Goal: Use online tool/utility: Use online tool/utility

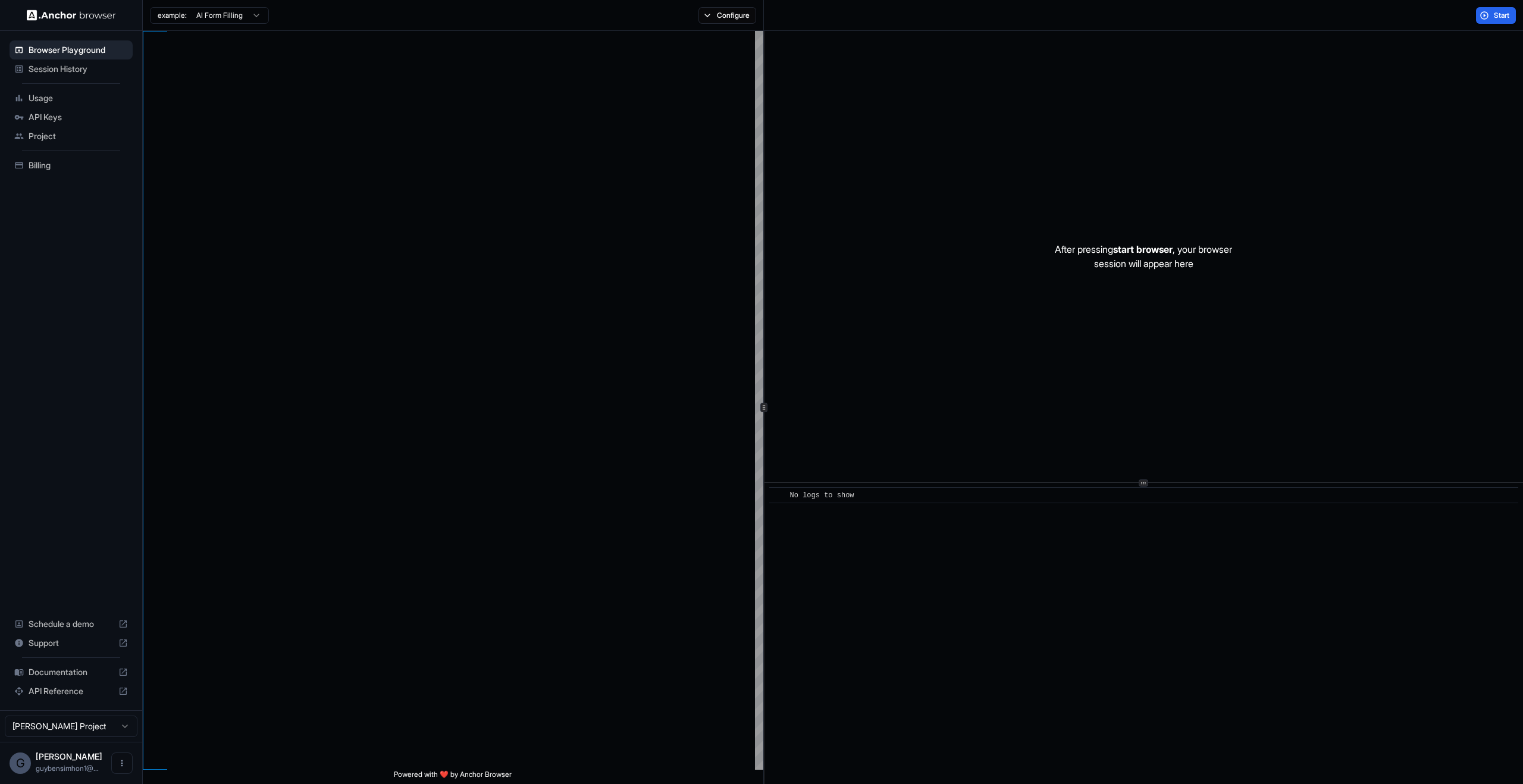
scroll to position [107, 0]
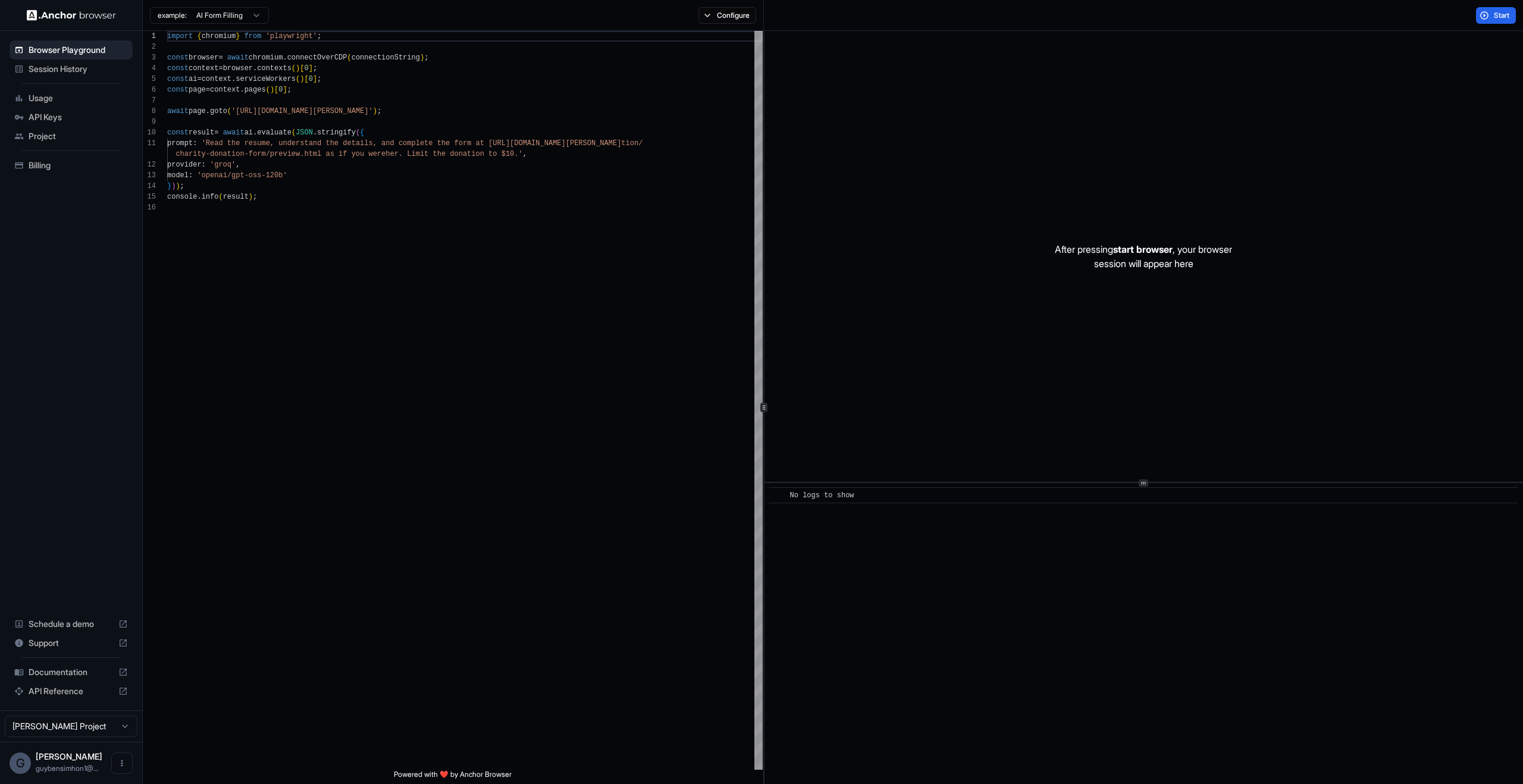
click at [1089, 214] on div "After pressing start browser , your browser session will appear here" at bounding box center [1143, 257] width 759 height 451
click at [1496, 10] on button "Start" at bounding box center [1496, 16] width 40 height 17
click at [899, 626] on div "​ No logs to show" at bounding box center [1143, 634] width 759 height 301
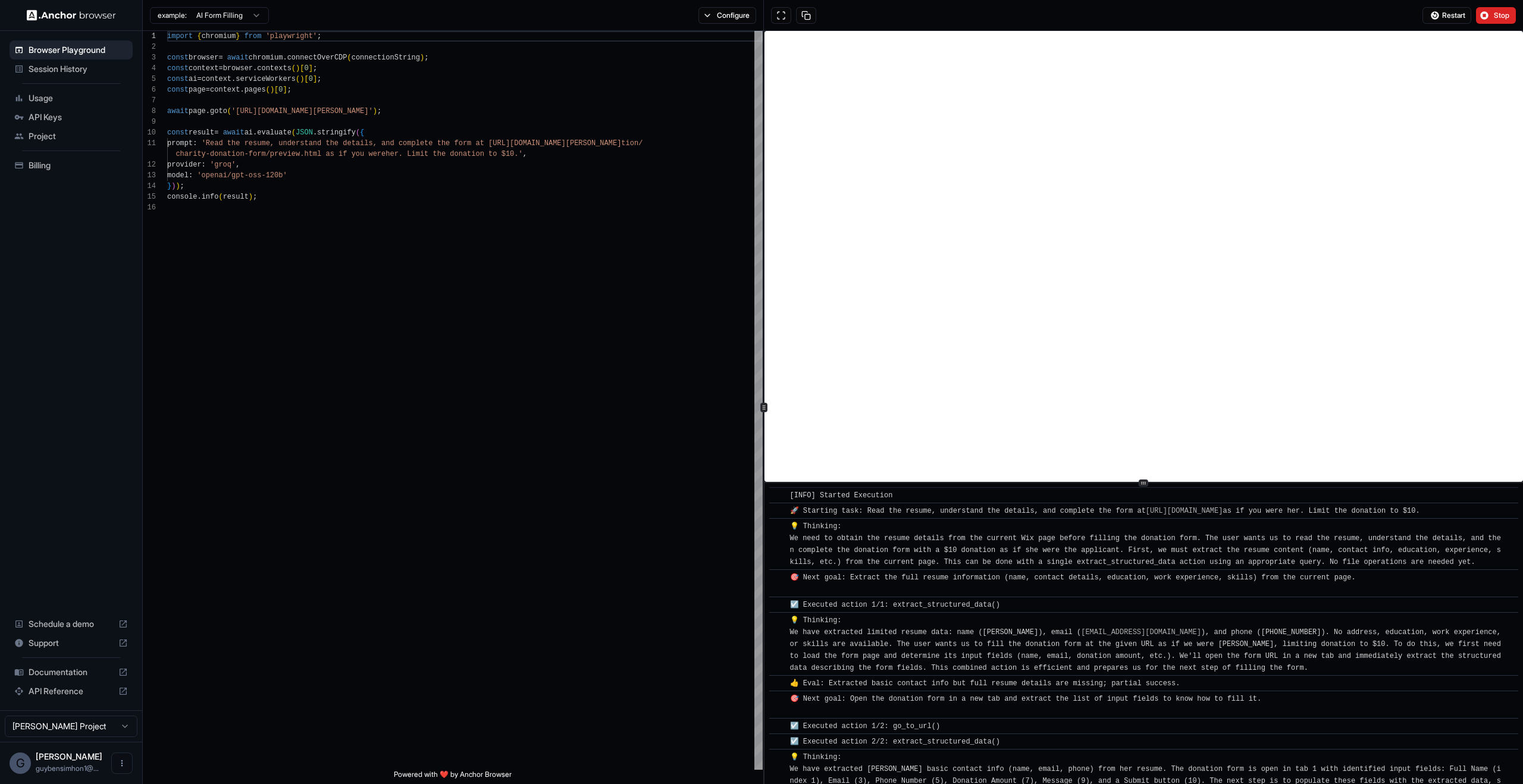
scroll to position [348, 0]
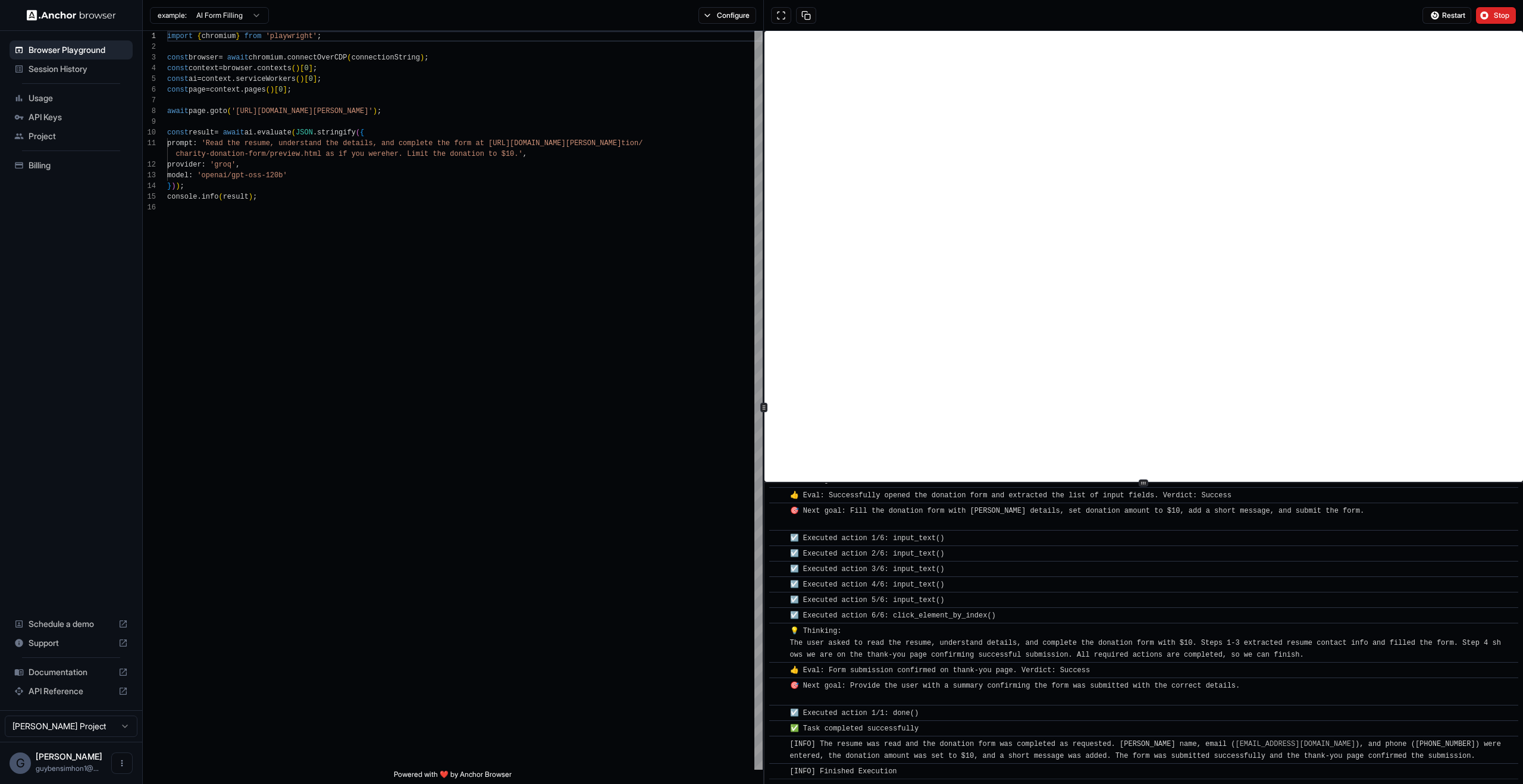
click at [1487, 16] on button "Stop" at bounding box center [1496, 16] width 40 height 17
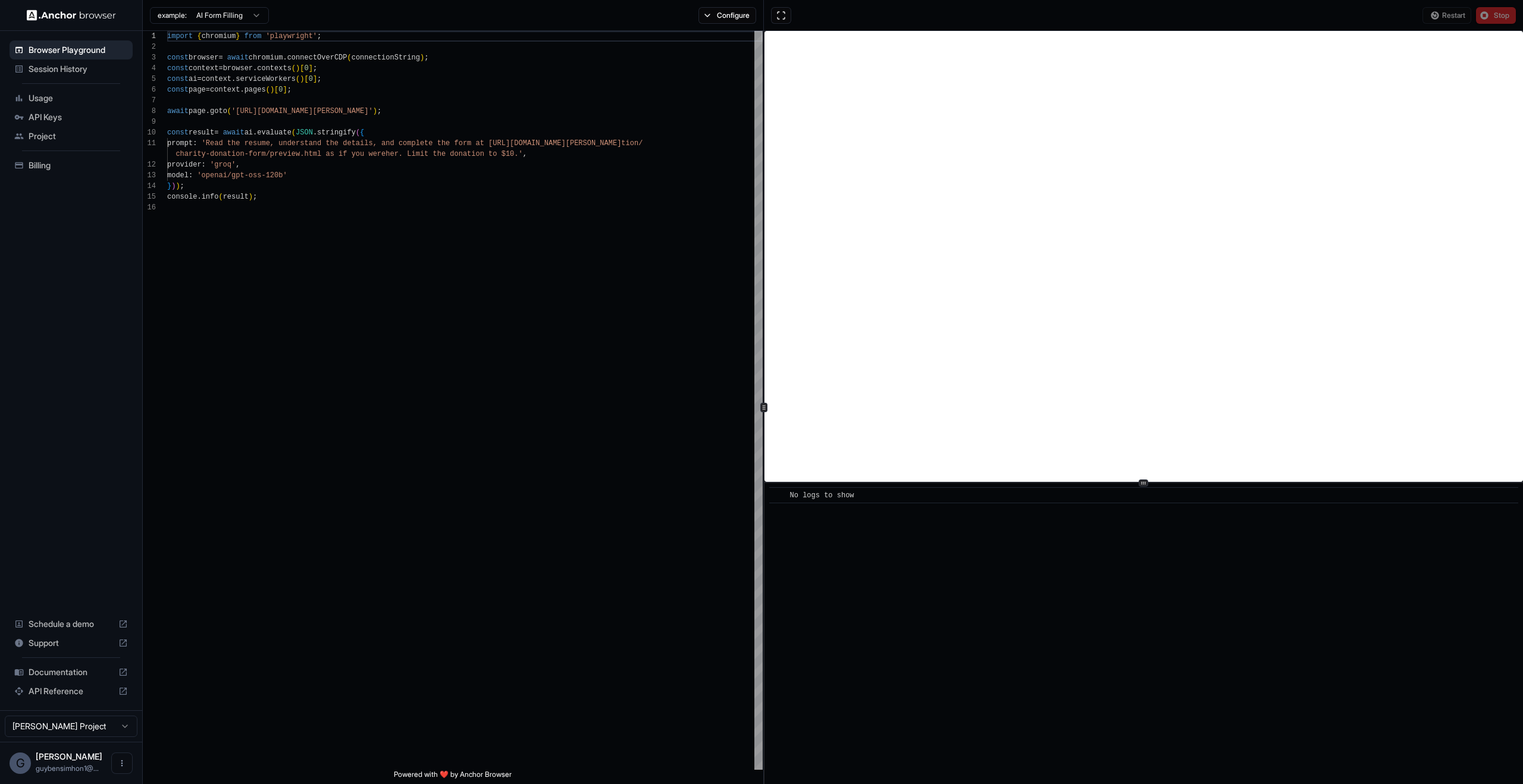
scroll to position [0, 0]
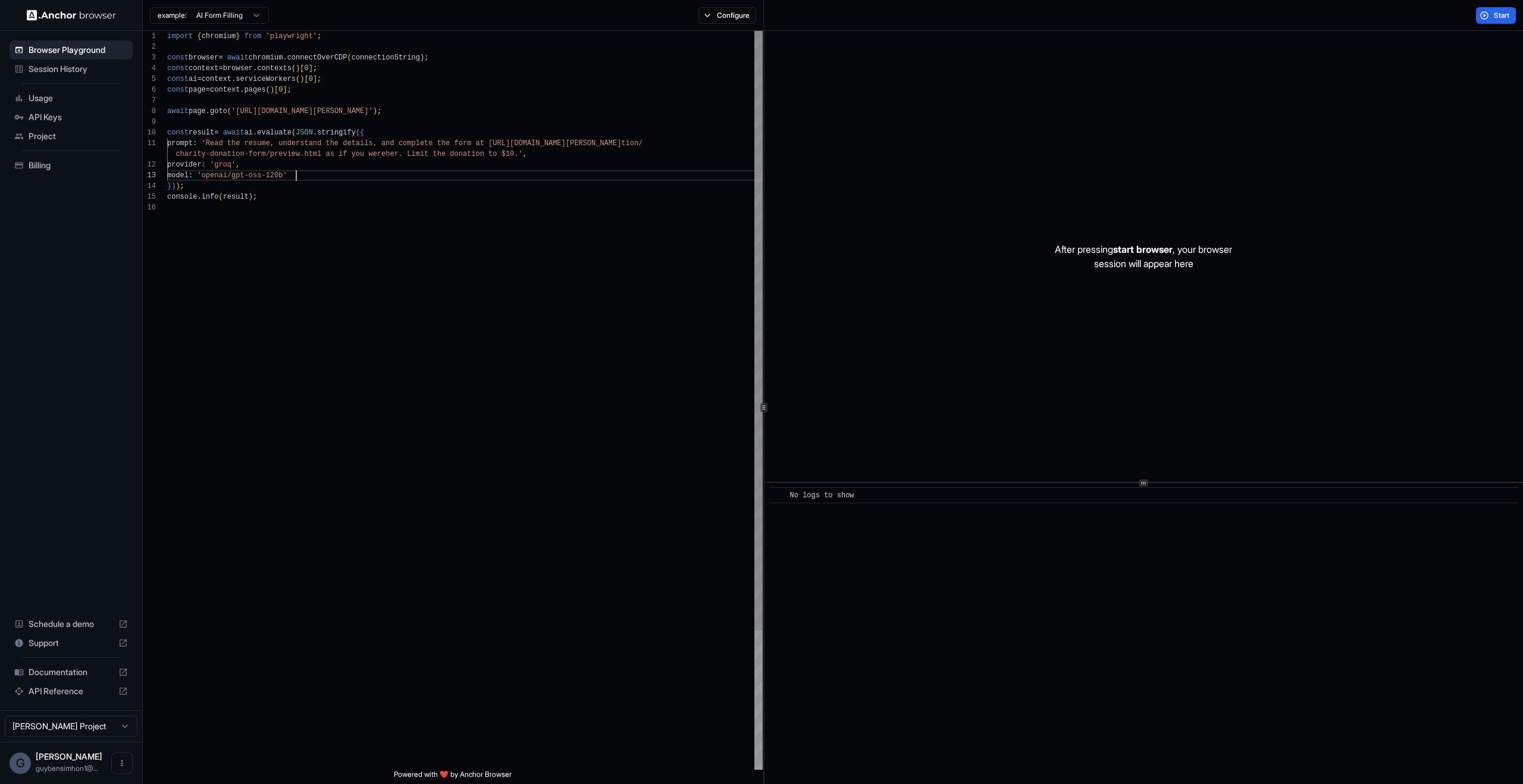
type textarea "**********"
click at [618, 171] on div "import { chromium } from 'playwright' ; const browser = await chromium . connec…" at bounding box center [465, 486] width 595 height 910
